Goal: Task Accomplishment & Management: Use online tool/utility

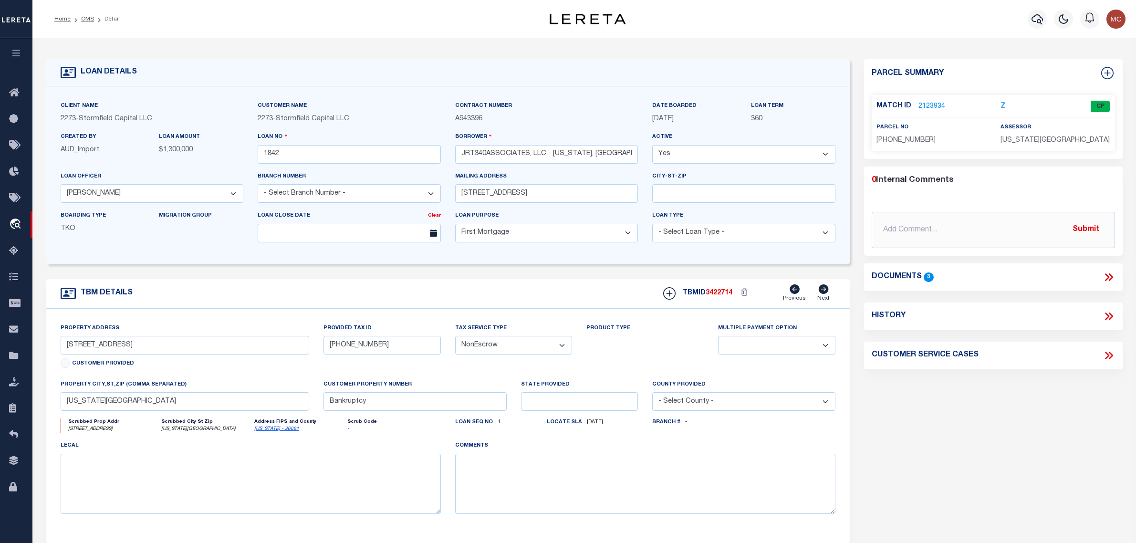
select select "84862"
select select "10"
select select "NonEscrow"
click at [13, 353] on icon at bounding box center [16, 356] width 15 height 12
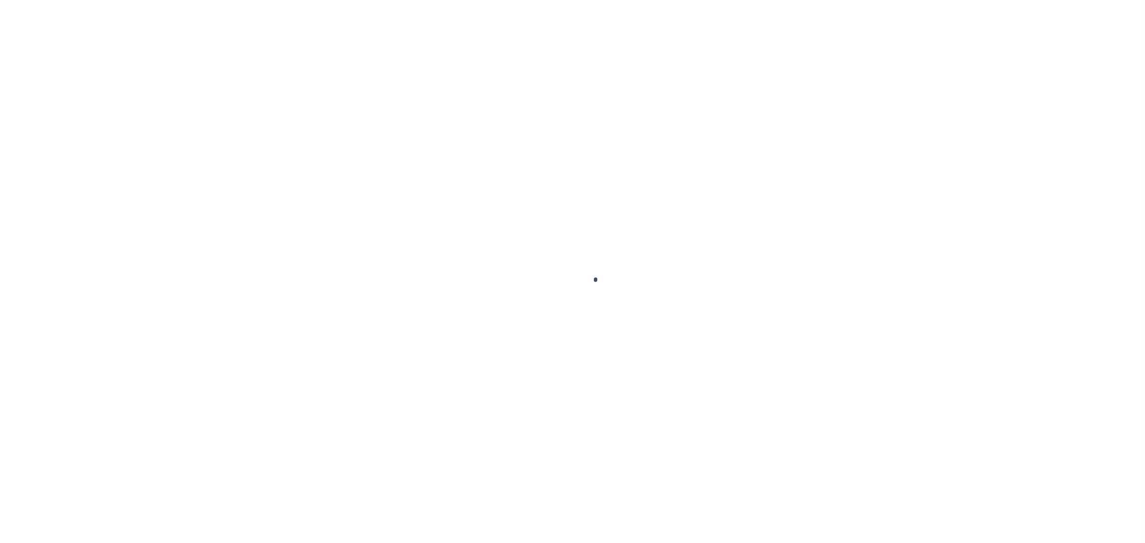
select select
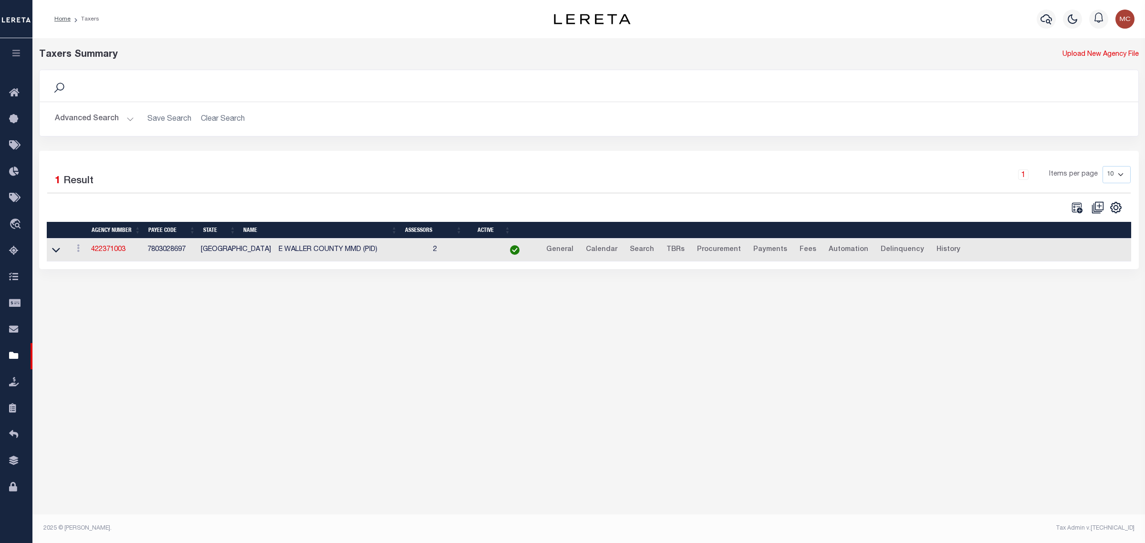
click at [116, 120] on button "Advanced Search" at bounding box center [94, 119] width 79 height 19
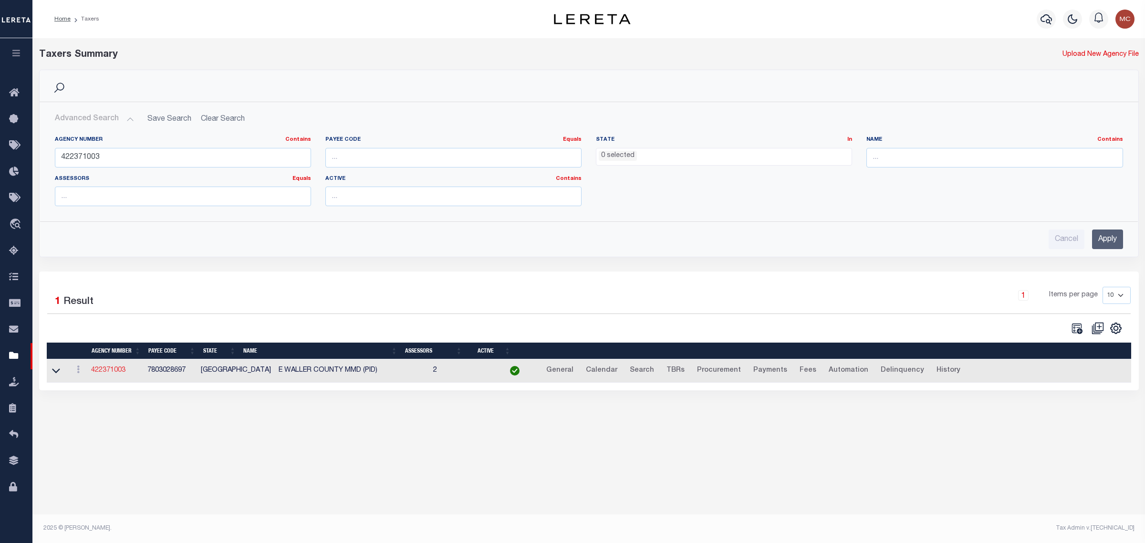
click at [109, 373] on link "422371003" at bounding box center [108, 370] width 34 height 7
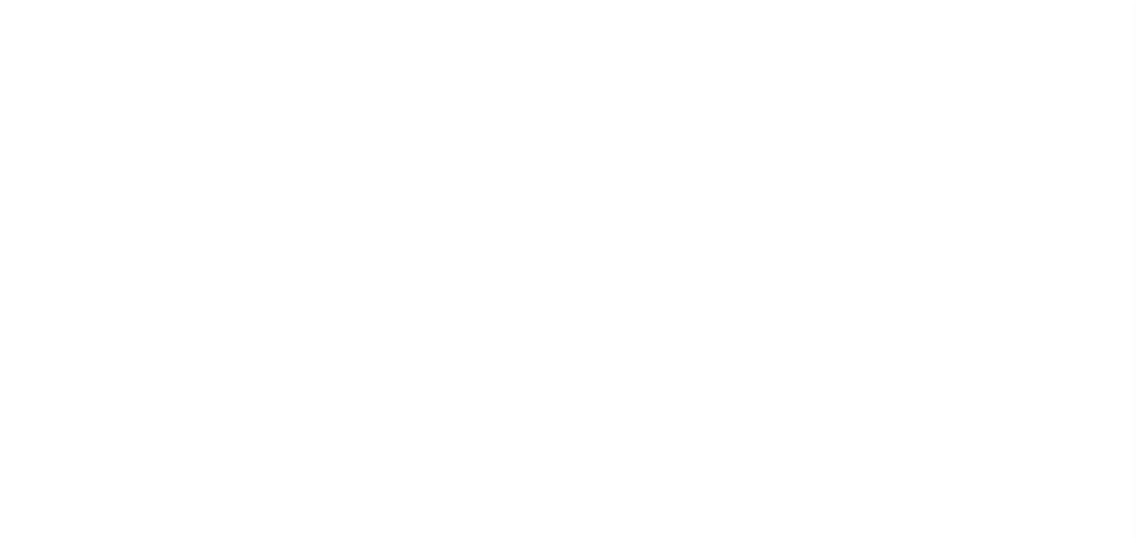
select select
checkbox input "false"
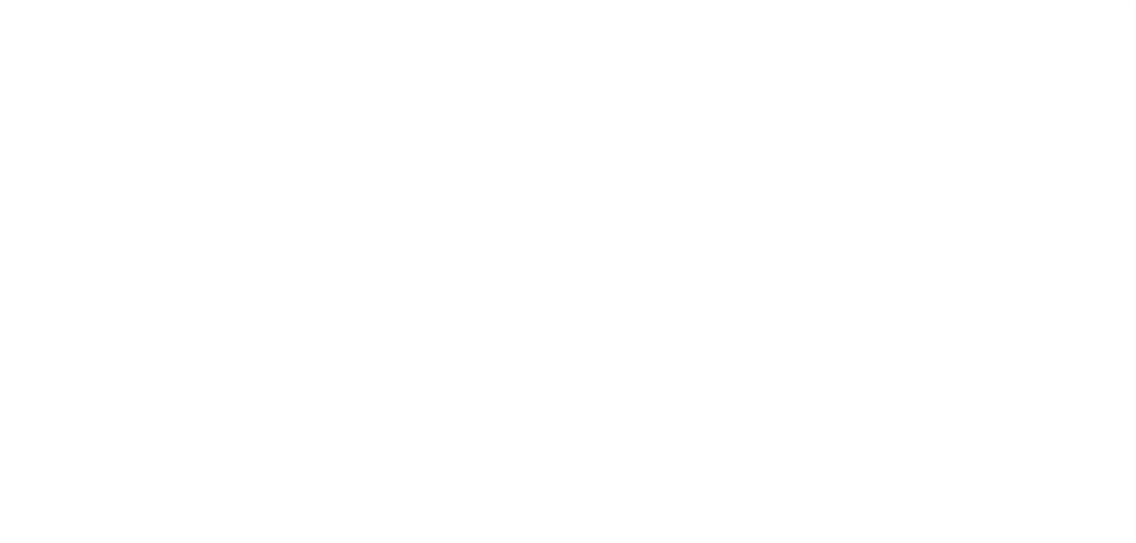
select select "1"
checkbox input "false"
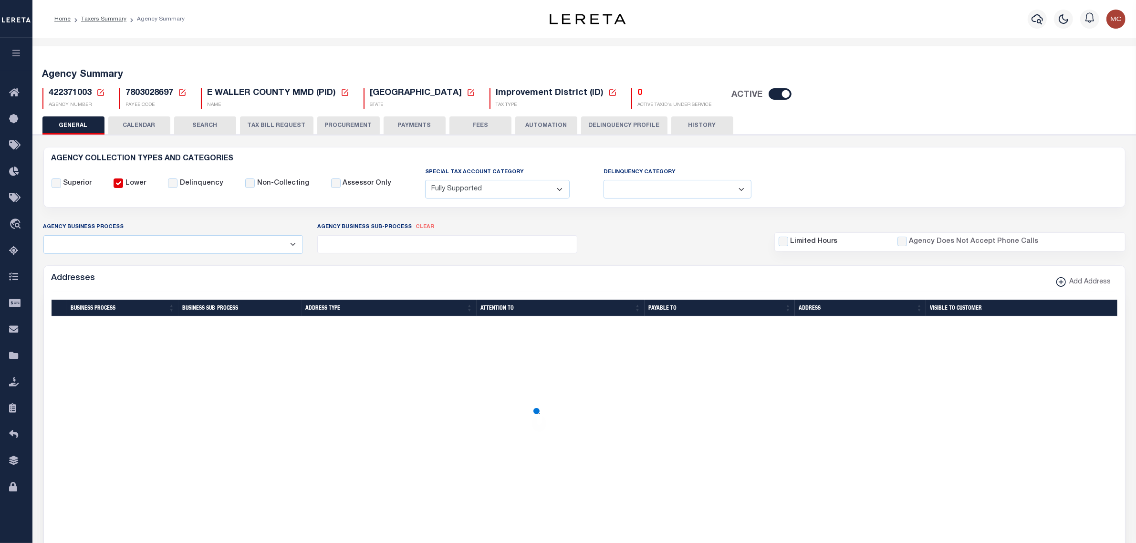
click at [101, 92] on icon at bounding box center [100, 92] width 7 height 7
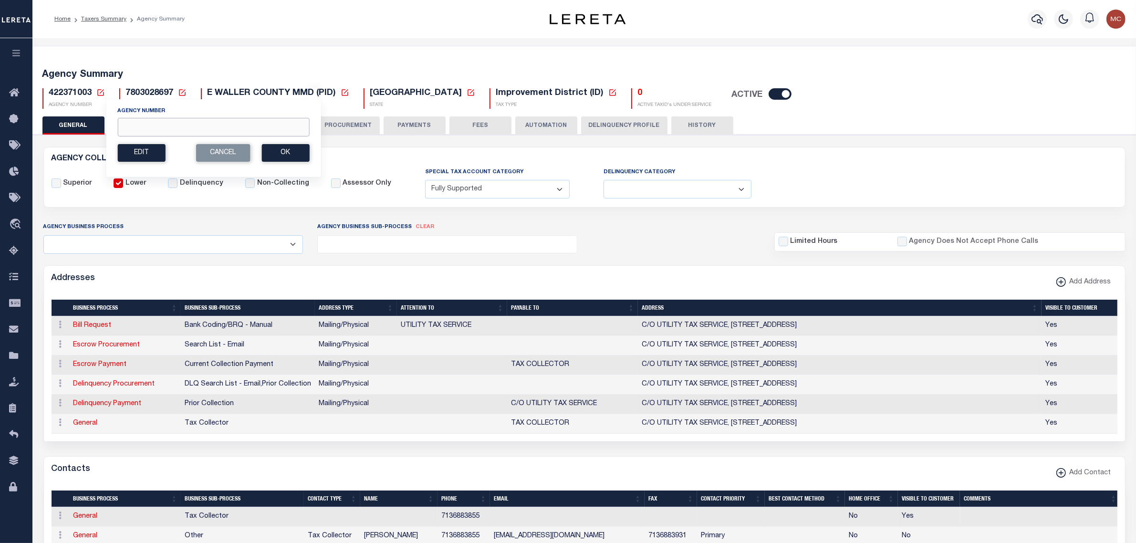
click at [131, 127] on input "Agency Number" at bounding box center [213, 127] width 192 height 19
paste input "180081801"
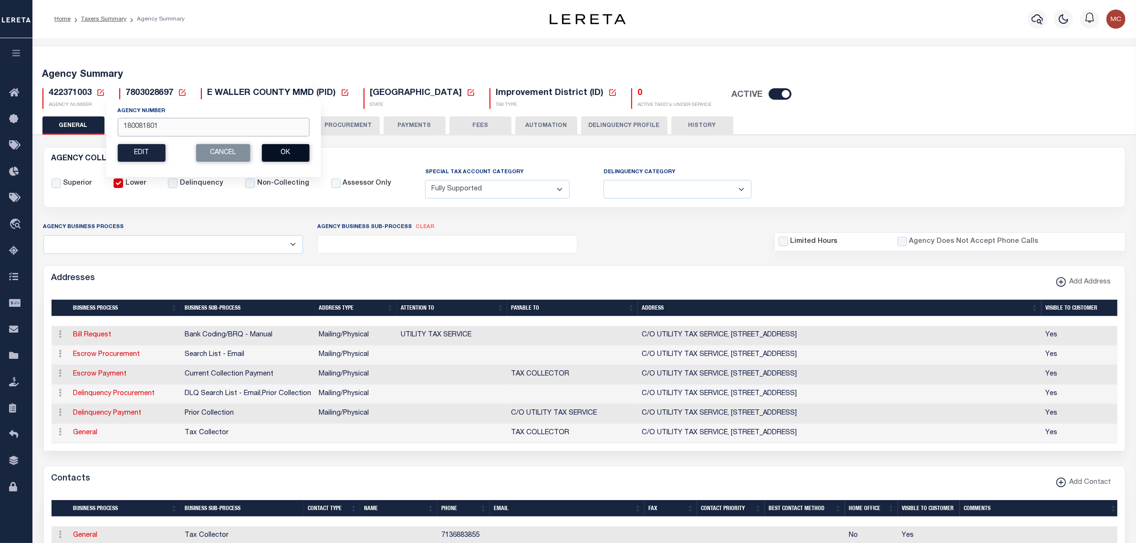
type input "180081801"
click at [281, 152] on button "Ok" at bounding box center [285, 153] width 48 height 18
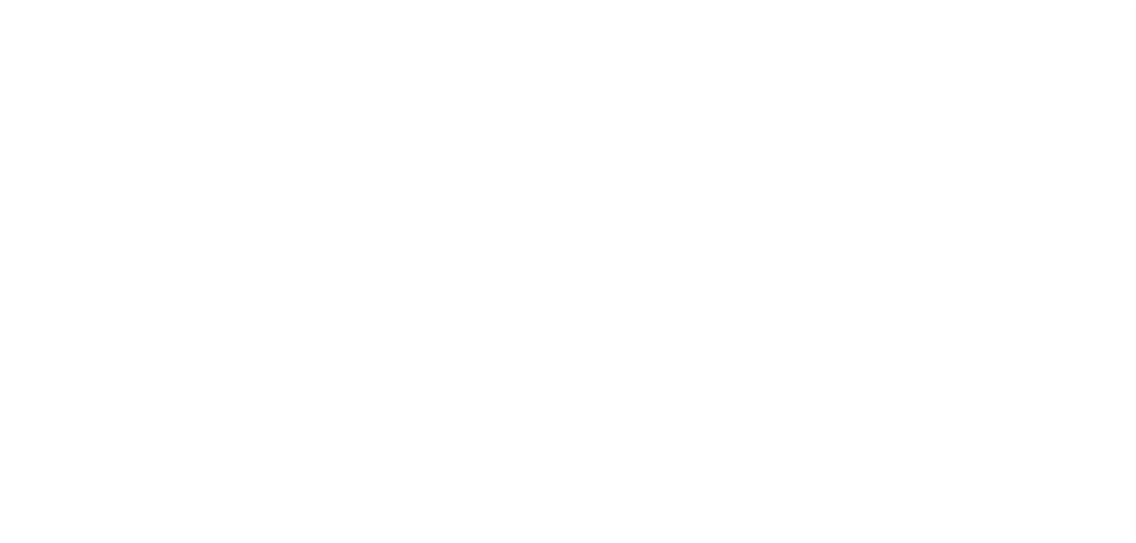
select select
checkbox input "false"
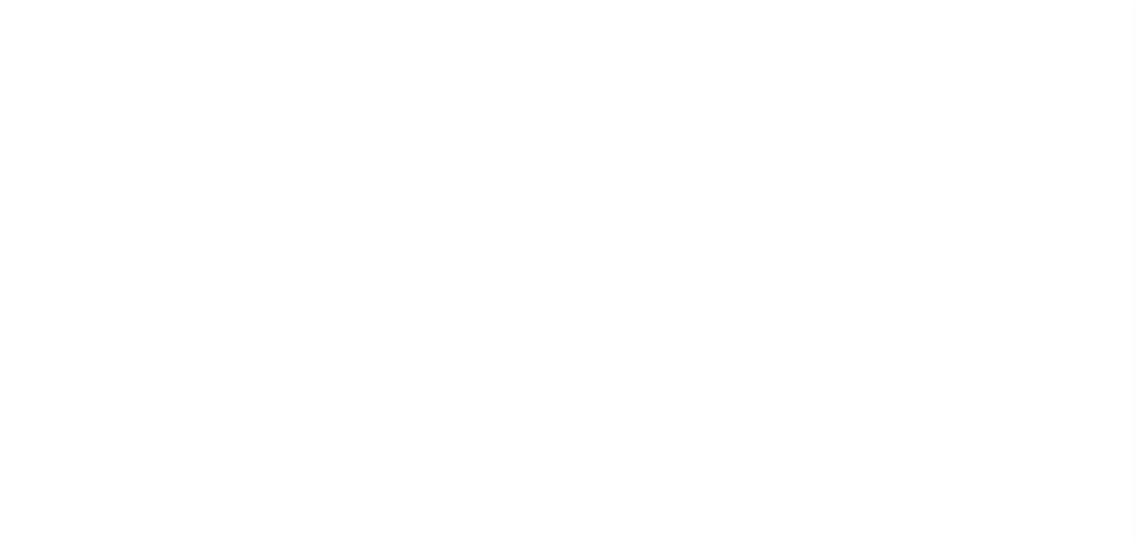
checkbox input "false"
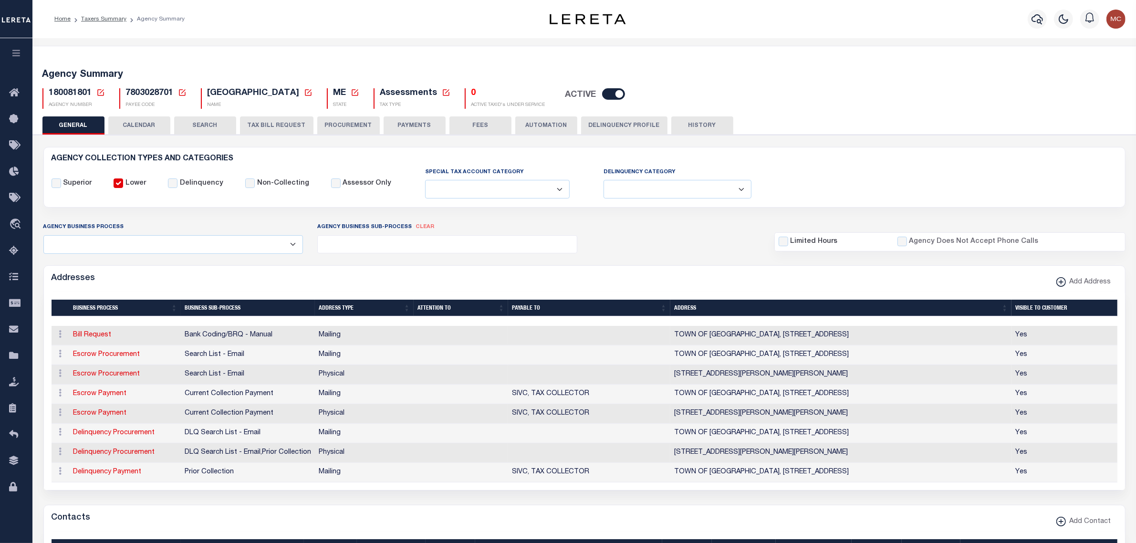
click at [96, 93] on icon at bounding box center [100, 92] width 9 height 9
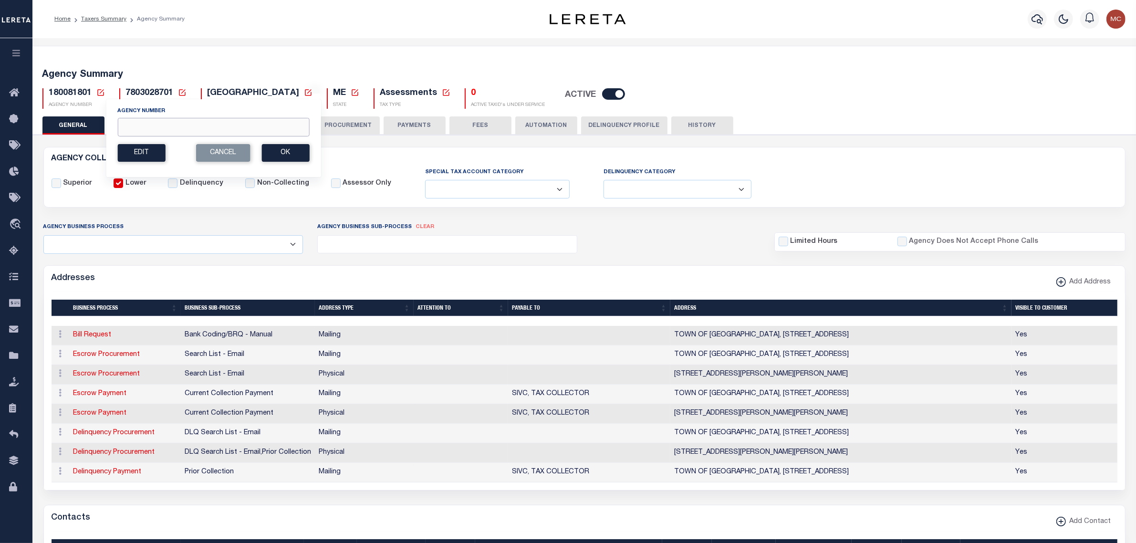
click at [125, 129] on input "Agency Number" at bounding box center [213, 127] width 192 height 19
paste input "180080401"
type input "180080401"
click at [278, 149] on button "Ok" at bounding box center [285, 153] width 48 height 18
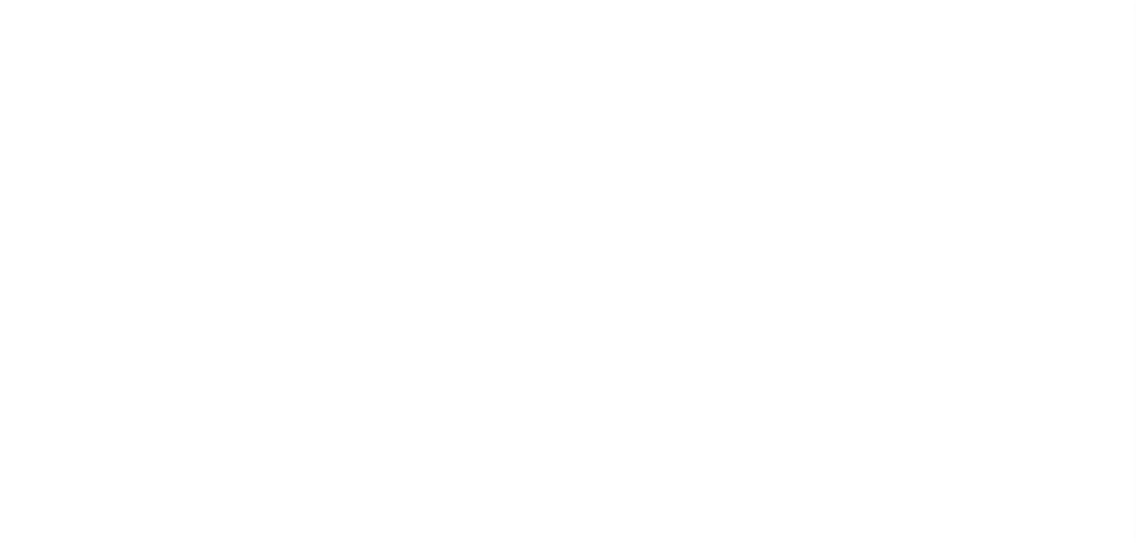
select select
checkbox input "false"
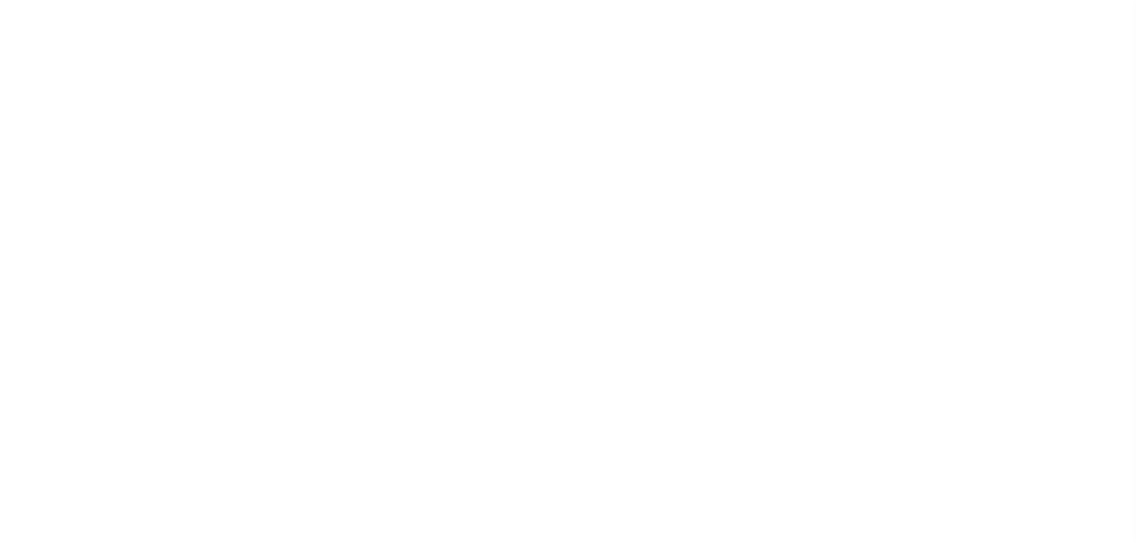
checkbox input "false"
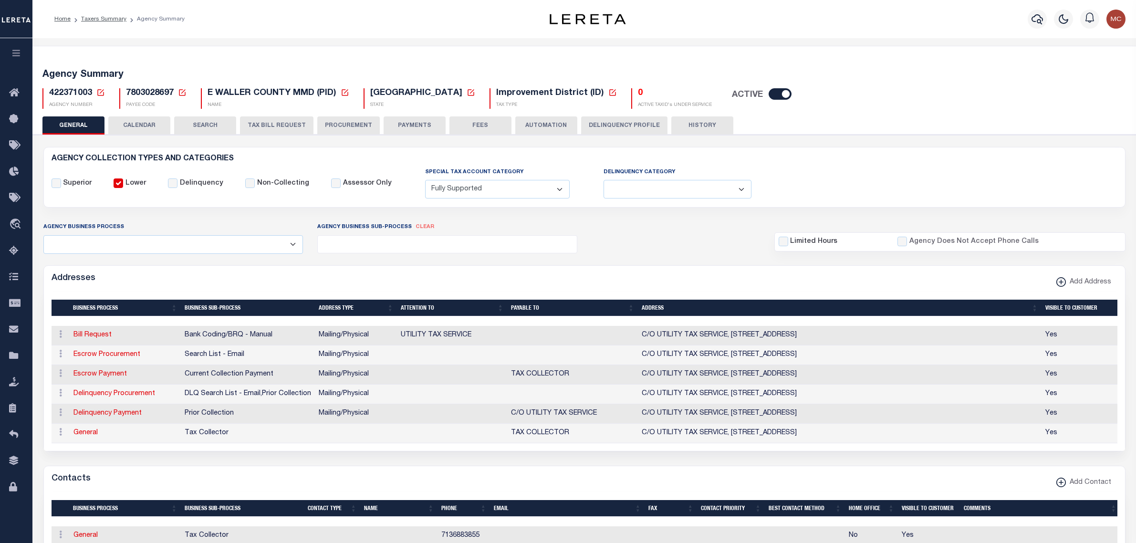
select select "1"
select select
click at [185, 63] on div "Agency Summary 422371003 Agency Number 180081801 Edit Cancel Ok New Agency Numb…" at bounding box center [584, 87] width 1107 height 59
click at [96, 18] on link "Taxers Summary" at bounding box center [103, 19] width 45 height 6
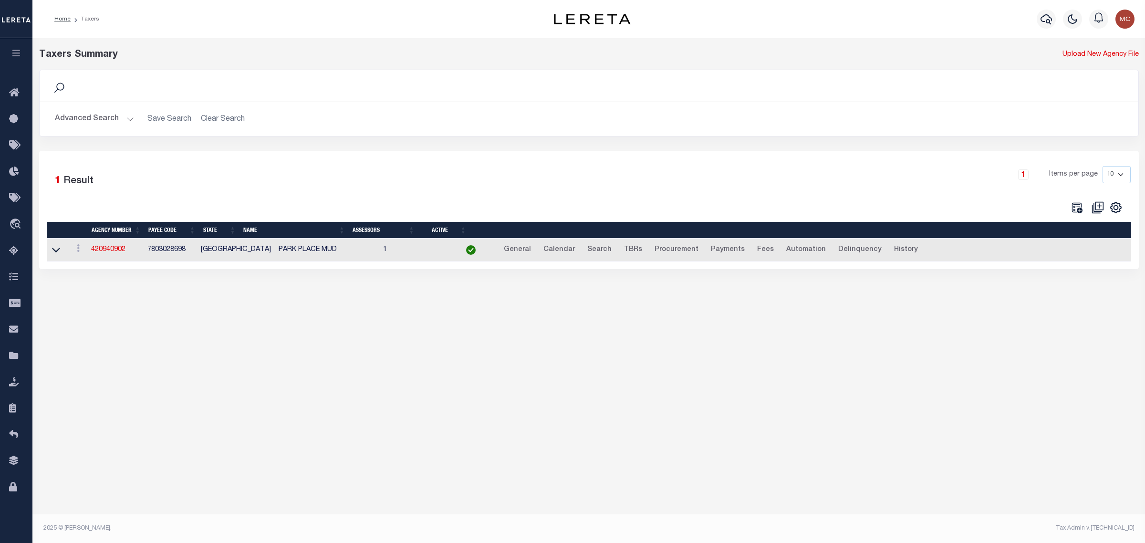
click at [105, 123] on button "Advanced Search" at bounding box center [94, 119] width 79 height 19
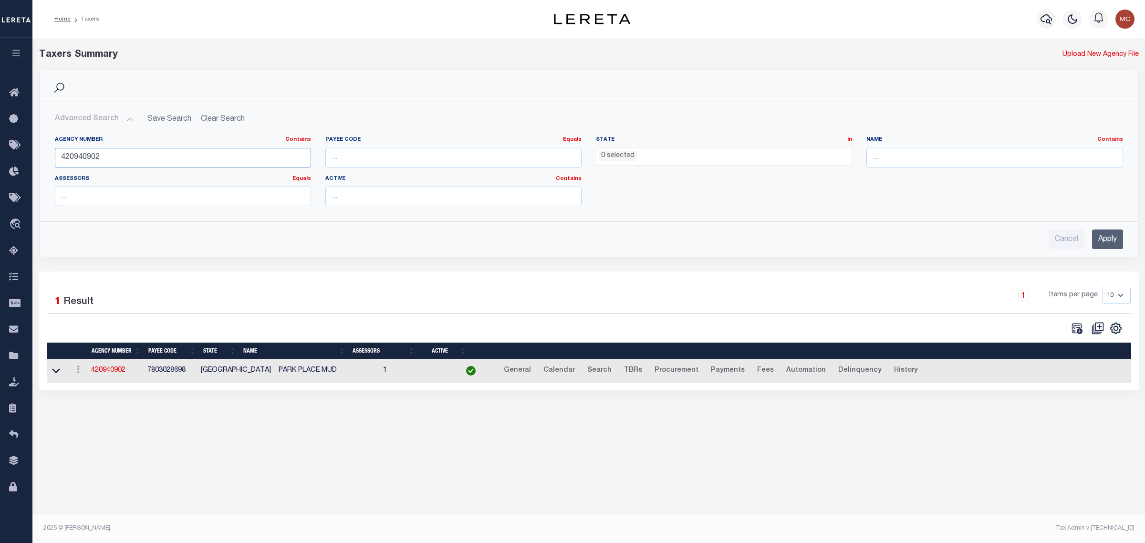
click at [146, 158] on input "420940902" at bounding box center [183, 158] width 256 height 20
click at [867, 153] on input "text" at bounding box center [995, 158] width 256 height 20
type input "squirrel"
click at [1112, 241] on input "Apply" at bounding box center [1107, 240] width 31 height 20
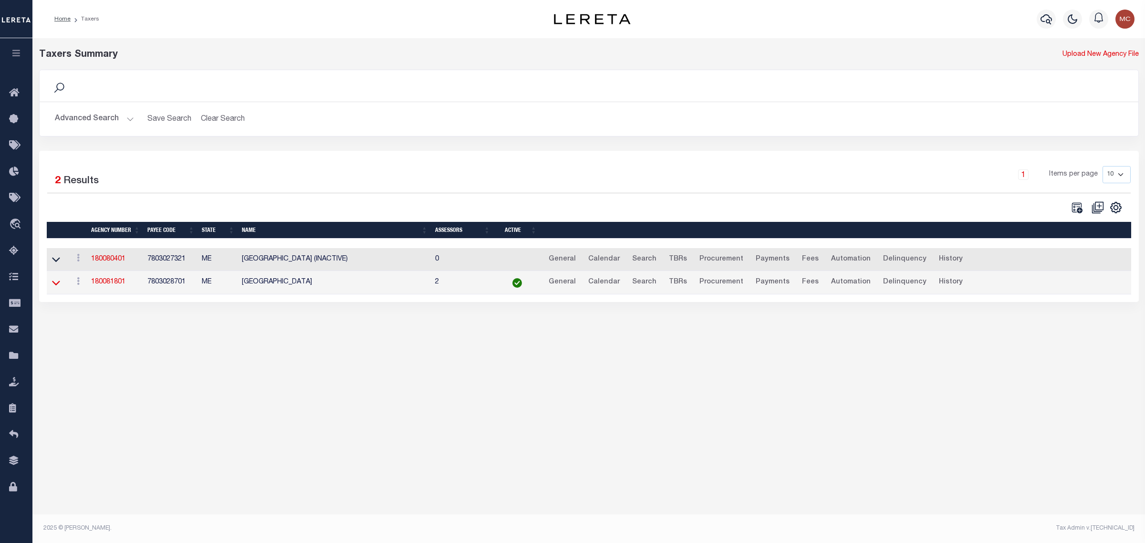
click at [57, 286] on icon at bounding box center [56, 283] width 8 height 5
